Goal: Navigation & Orientation: Find specific page/section

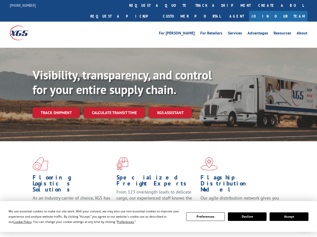
click at [158, 118] on div "Visibility, transparency, and control for your entire supply chain. Track shipm…" at bounding box center [175, 103] width 284 height 70
click at [18, 221] on span "Cookie Policy" at bounding box center [22, 221] width 18 height 4
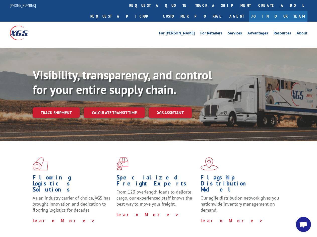
click at [121, 221] on div "Flooring Logistics Solutions As an industry carrier of choice, XGS has brought …" at bounding box center [158, 191] width 317 height 101
click at [205, 216] on div "Flooring Logistics Solutions As an industry carrier of choice, XGS has brought …" at bounding box center [158, 190] width 317 height 98
click at [247, 216] on div "Flooring Logistics Solutions As an industry carrier of choice, XGS has brought …" at bounding box center [158, 190] width 317 height 98
click at [289, 216] on div "Flooring Logistics Solutions As an industry carrier of choice, XGS has brought …" at bounding box center [158, 190] width 317 height 98
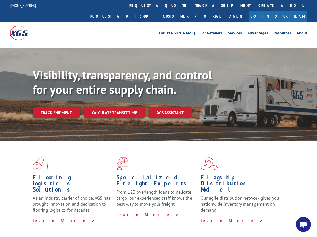
scroll to position [159, 0]
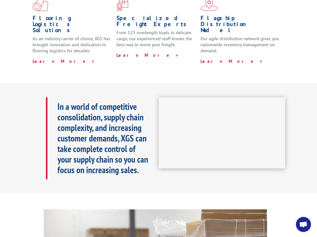
click at [144, 15] on h1 "Specialized Freight Experts" at bounding box center [156, 22] width 80 height 15
click at [175, 15] on h1 "Specialized Freight Experts" at bounding box center [156, 22] width 80 height 15
click at [206, 15] on h1 "Flagship Distribution Model" at bounding box center [240, 25] width 80 height 21
